Goal: Information Seeking & Learning: Learn about a topic

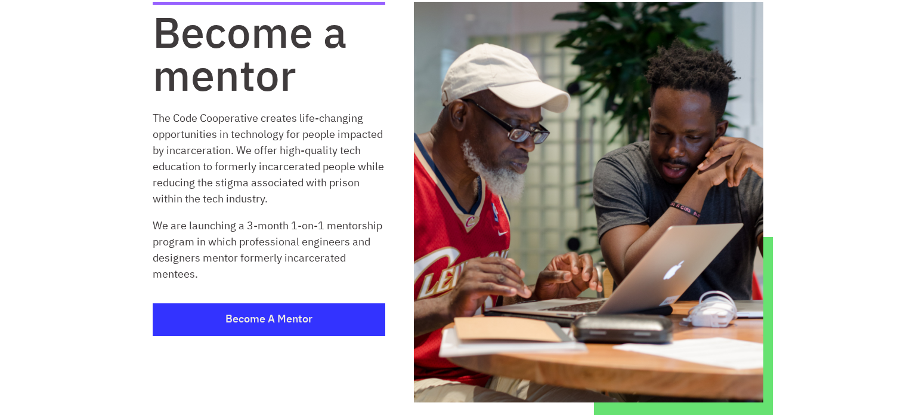
scroll to position [88, 0]
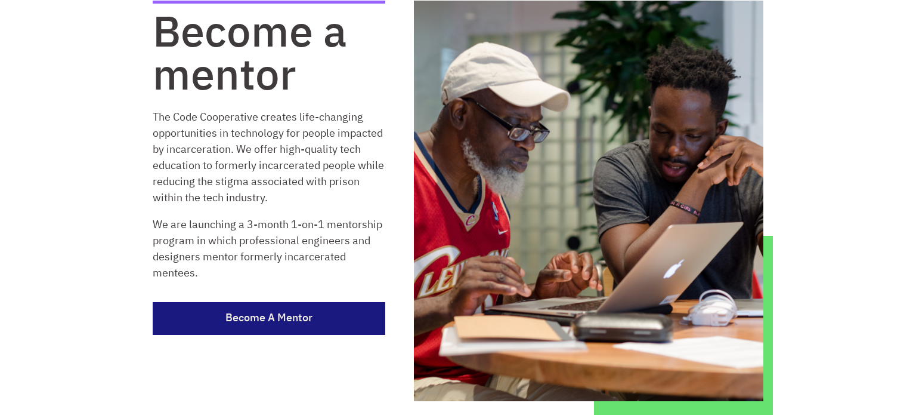
click at [267, 322] on link "Become a Mentor" at bounding box center [269, 318] width 233 height 33
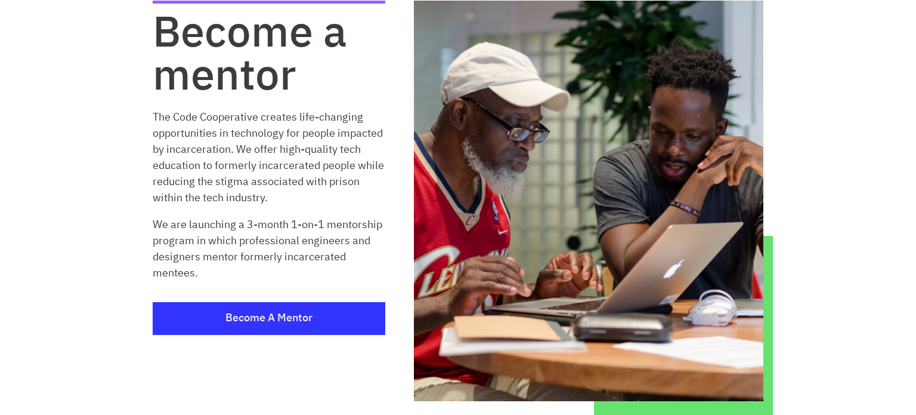
scroll to position [0, 0]
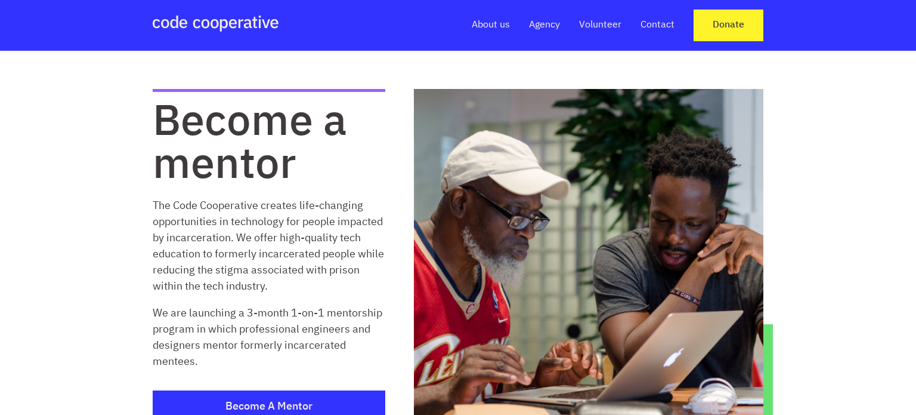
click at [597, 27] on link "Volunteer" at bounding box center [600, 25] width 42 height 13
click at [595, 26] on link "Volunteer" at bounding box center [600, 25] width 42 height 13
click at [587, 23] on link "Volunteer" at bounding box center [600, 25] width 42 height 13
click at [545, 23] on link "Agency" at bounding box center [544, 25] width 31 height 13
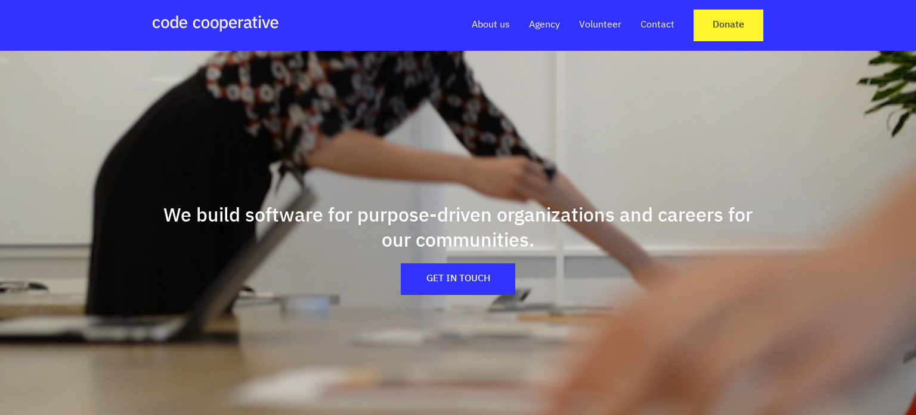
click at [588, 24] on link "Volunteer" at bounding box center [600, 25] width 42 height 13
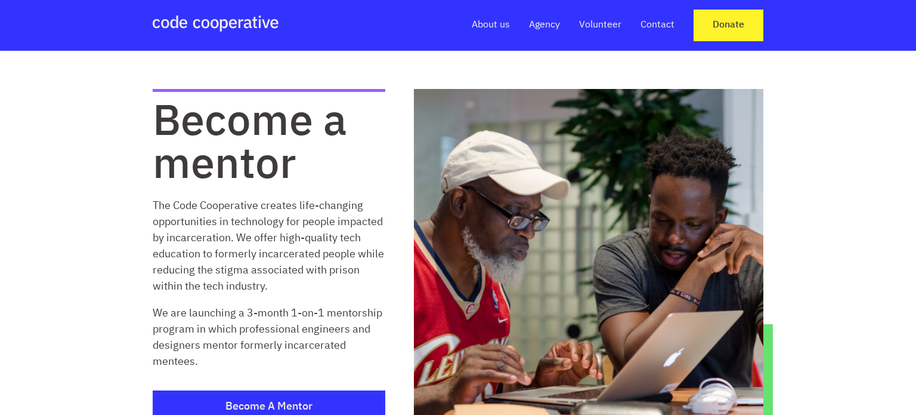
click at [588, 24] on link "Volunteer" at bounding box center [600, 25] width 42 height 13
click at [542, 24] on link "Agency" at bounding box center [544, 25] width 31 height 13
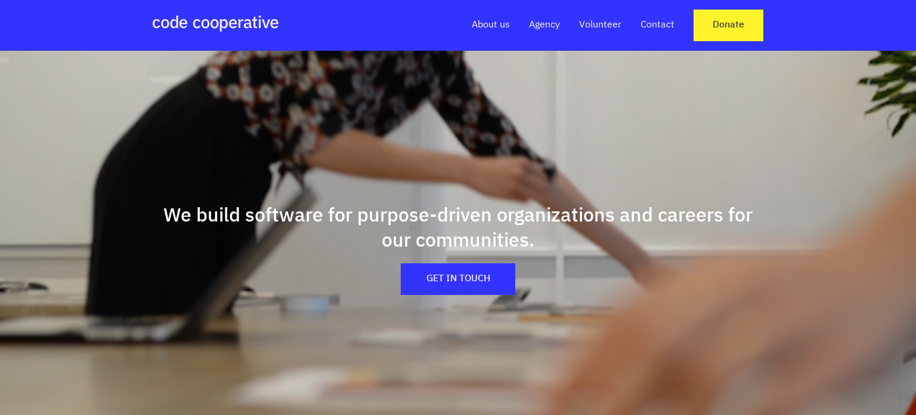
click at [477, 23] on link "About us" at bounding box center [491, 25] width 38 height 13
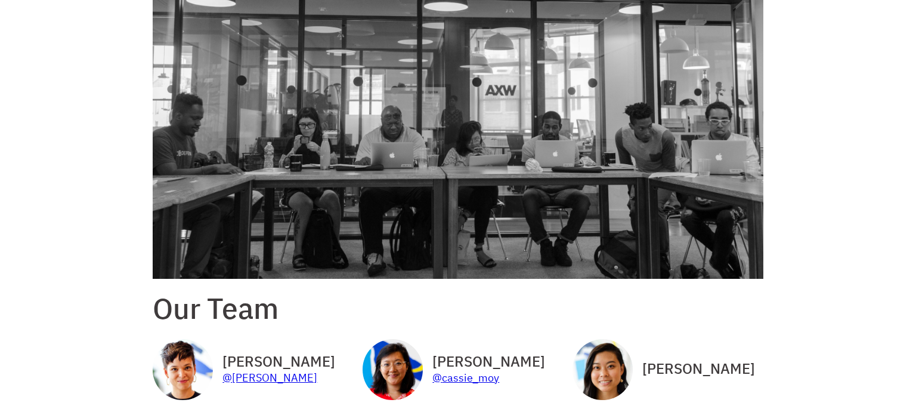
scroll to position [1399, 0]
